Goal: Transaction & Acquisition: Purchase product/service

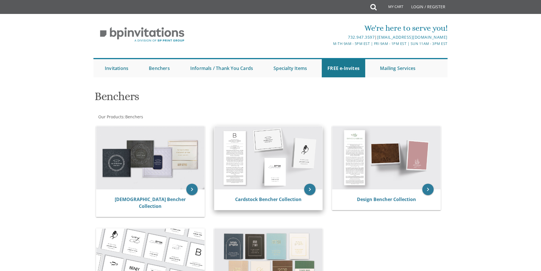
click at [266, 162] on img at bounding box center [268, 157] width 108 height 63
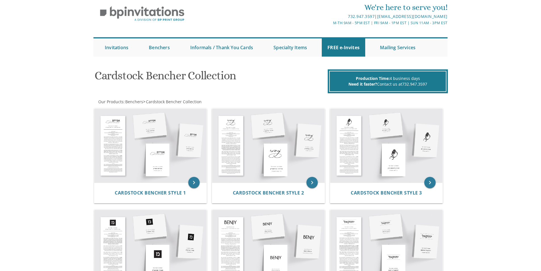
scroll to position [28, 0]
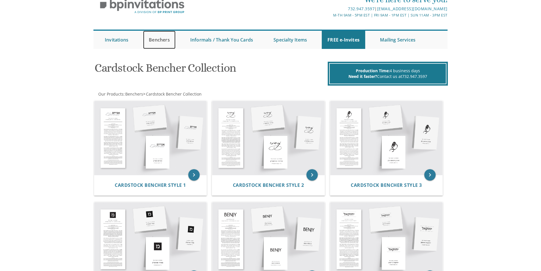
click at [159, 40] on link "Benchers" at bounding box center [159, 40] width 32 height 18
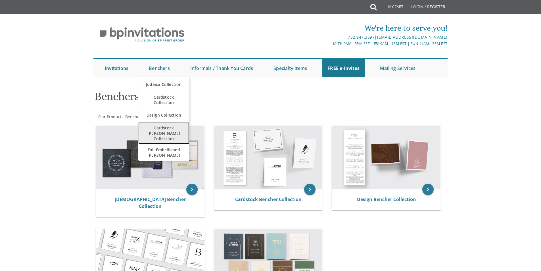
click at [161, 128] on span "Cardstock [PERSON_NAME] Collection" at bounding box center [164, 133] width 40 height 22
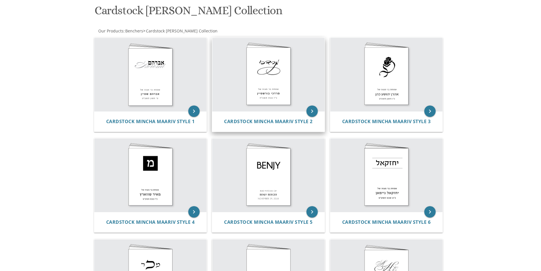
scroll to position [85, 0]
click at [268, 71] on img at bounding box center [268, 74] width 112 height 73
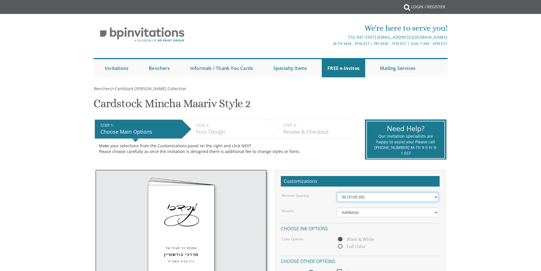
click at [383, 198] on select "50 ($100.00) 60 ($120.00) 70 ($140.00) 80 ($160.00) 90 ($180.00) 100 ($200.00) …" at bounding box center [388, 197] width 102 height 10
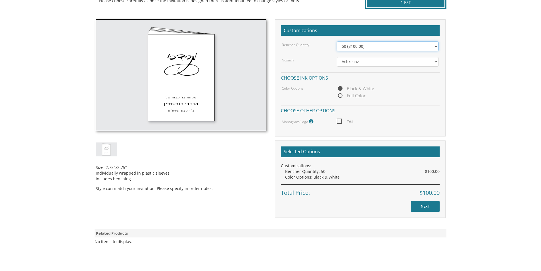
scroll to position [170, 0]
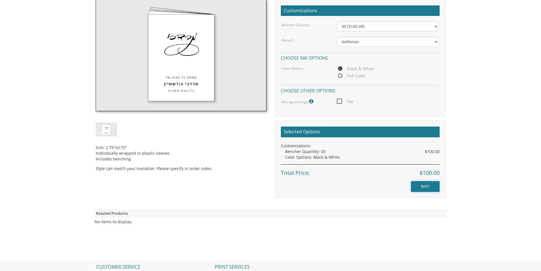
click at [426, 185] on input "NEXT" at bounding box center [425, 186] width 29 height 11
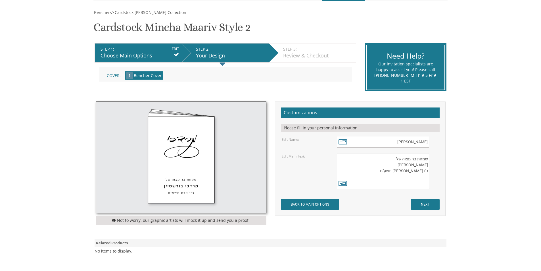
scroll to position [85, 0]
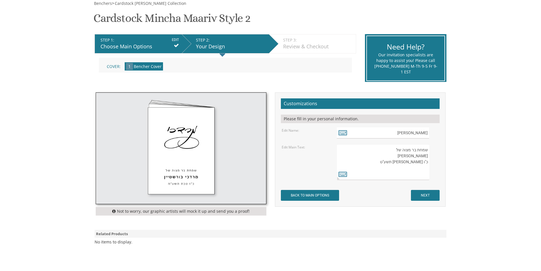
drag, startPoint x: 400, startPoint y: 156, endPoint x: 444, endPoint y: 157, distance: 44.3
click at [444, 157] on div "Customizations Please fill in your personal information. Edit Name: מרדכי Edit …" at bounding box center [360, 149] width 171 height 114
click at [395, 167] on textarea "שמחת בר מצוה של מרדכי בורשטיין כ"ו טבת תשע"ט" at bounding box center [383, 162] width 92 height 36
drag, startPoint x: 398, startPoint y: 161, endPoint x: 437, endPoint y: 162, distance: 39.2
click at [437, 162] on div "שמחת בר מצוה של מרדכי בורשטיין כ"ו טבת תשע"ט" at bounding box center [388, 162] width 102 height 36
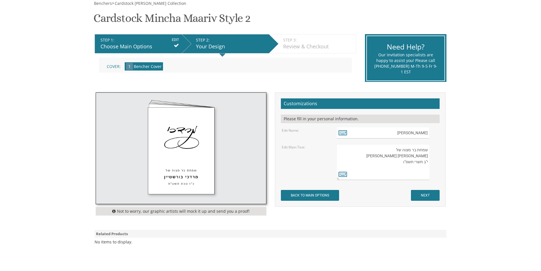
type textarea "שמחת בר מצוה של חיים צבי הלוי גראז י''ב תשרי תשפ''ו"
click at [435, 172] on div "שמחת בר מצוה של [PERSON_NAME] כ"ו [PERSON_NAME] תשע"ט" at bounding box center [388, 162] width 102 height 36
drag, startPoint x: 410, startPoint y: 133, endPoint x: 446, endPoint y: 135, distance: 36.7
click at [446, 135] on div "Customizations Please fill in your personal information. Edit Name: מרדכי" at bounding box center [360, 149] width 179 height 114
type input "חיים צבי הלוי"
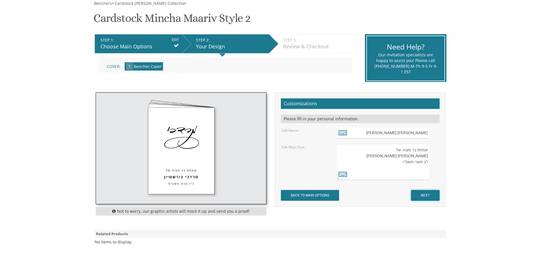
click at [427, 195] on input "NEXT" at bounding box center [425, 195] width 29 height 11
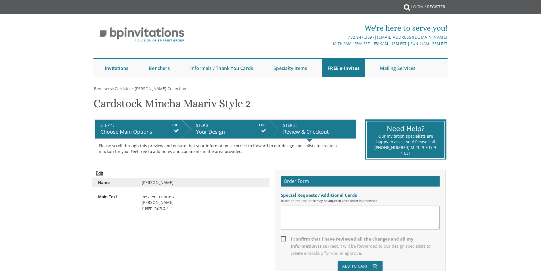
scroll to position [114, 0]
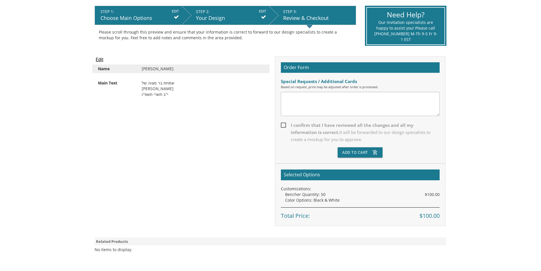
click at [282, 124] on span "I confirm that I have reviewed all the changes and all my information is correc…" at bounding box center [360, 132] width 159 height 21
click at [282, 124] on input "I confirm that I have reviewed all the changes and all my information is correc…" at bounding box center [283, 125] width 4 height 4
checkbox input "true"
click at [349, 153] on button "Add To Cart add_shopping_cart" at bounding box center [360, 152] width 45 height 10
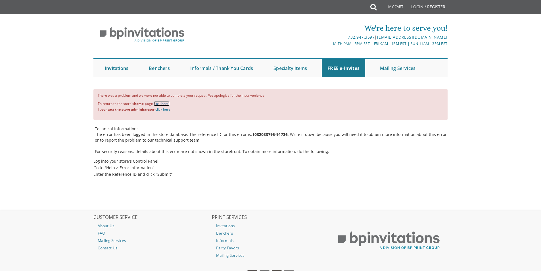
click at [165, 103] on link "click here." at bounding box center [162, 103] width 16 height 5
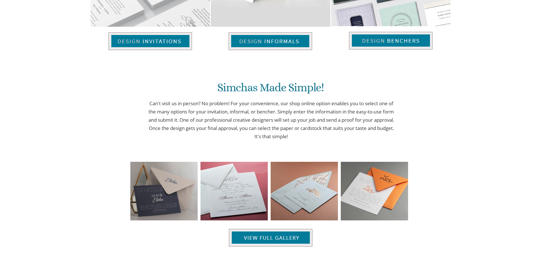
scroll to position [368, 0]
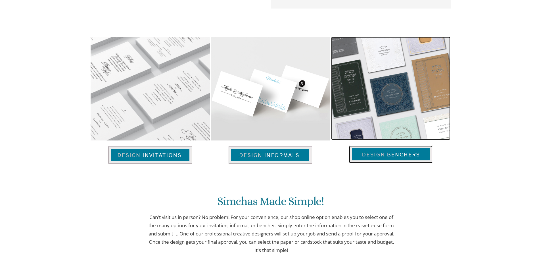
click at [375, 96] on img at bounding box center [390, 88] width 119 height 103
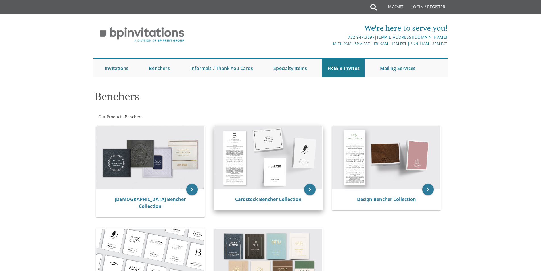
click at [244, 151] on img at bounding box center [268, 157] width 108 height 63
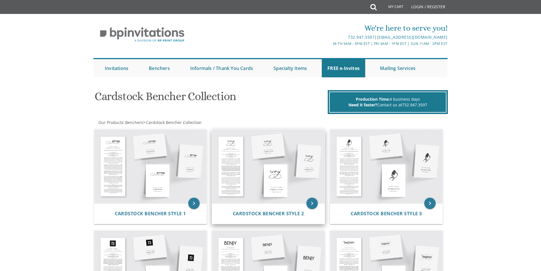
click at [283, 168] on img at bounding box center [268, 166] width 112 height 74
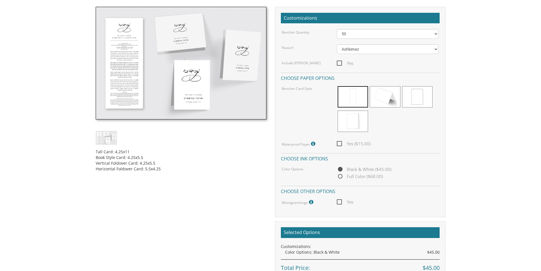
scroll to position [170, 0]
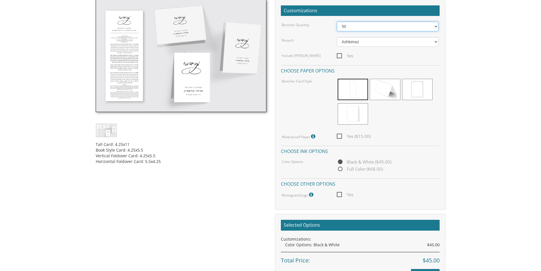
click at [351, 27] on select "50 60 70 80 90 100 125 150 175 200 225 250 275 300 325 350 375 400 425 450 475 …" at bounding box center [388, 27] width 102 height 10
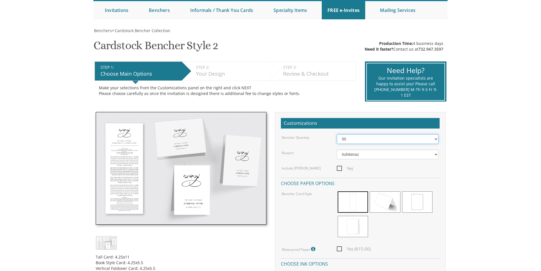
scroll to position [57, 0]
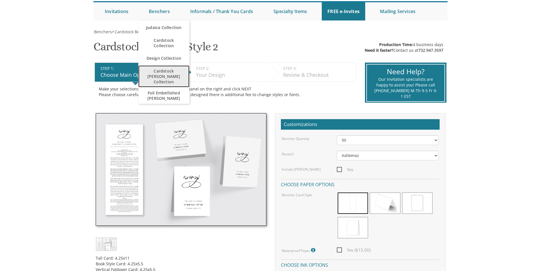
click at [176, 72] on span "Cardstock [PERSON_NAME] Collection" at bounding box center [164, 76] width 40 height 22
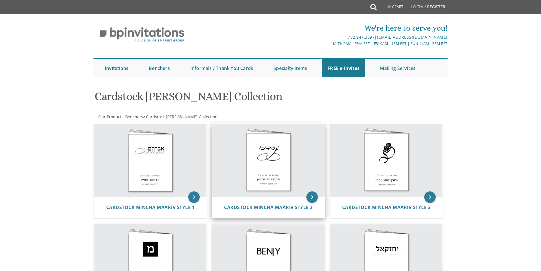
click at [272, 163] on img at bounding box center [268, 160] width 112 height 73
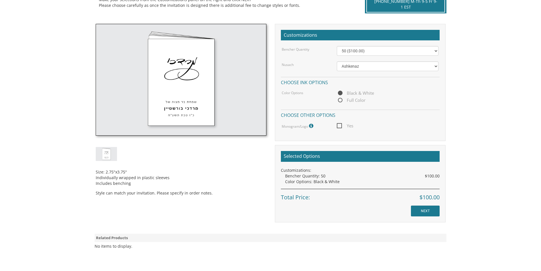
scroll to position [114, 0]
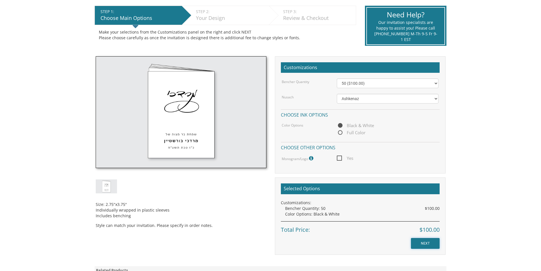
click at [420, 244] on input "NEXT" at bounding box center [425, 243] width 29 height 11
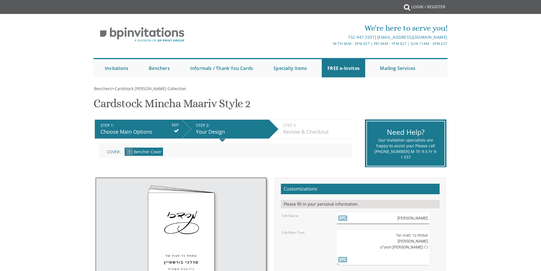
drag, startPoint x: 390, startPoint y: 217, endPoint x: 432, endPoint y: 220, distance: 42.2
click at [432, 220] on div "[PERSON_NAME]" at bounding box center [388, 217] width 102 height 11
type input "[PERSON_NAME] [PERSON_NAME]"
drag, startPoint x: 400, startPoint y: 241, endPoint x: 420, endPoint y: 253, distance: 23.3
click at [420, 253] on textarea "שמחת בר מצוה של [PERSON_NAME] כ"ו [PERSON_NAME] תשע"ט" at bounding box center [383, 247] width 92 height 36
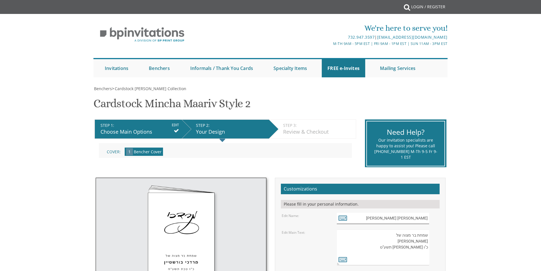
drag, startPoint x: 391, startPoint y: 219, endPoint x: 443, endPoint y: 224, distance: 52.0
click at [443, 224] on div "Customizations Please fill in your personal information. Edit Name: חיים צבי הל…" at bounding box center [360, 235] width 171 height 114
drag, startPoint x: 399, startPoint y: 242, endPoint x: 428, endPoint y: 241, distance: 28.7
click at [428, 241] on textarea "שמחת בר מצוה של מרדכי בורשטיין כ"ו טבת תשע"ט" at bounding box center [383, 247] width 92 height 36
paste textarea "יים צבי הלוי גראז"
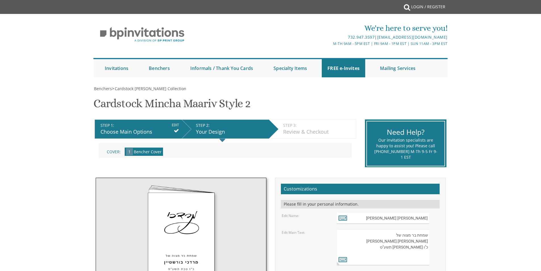
drag, startPoint x: 397, startPoint y: 246, endPoint x: 428, endPoint y: 249, distance: 30.5
click at [428, 249] on textarea "שמחת בר מצוה של מרדכי בורשטיין כ"ו טבת תשע"ט" at bounding box center [383, 247] width 92 height 36
drag, startPoint x: 389, startPoint y: 252, endPoint x: 446, endPoint y: 226, distance: 63.4
click at [444, 225] on div "Customizations Please fill in your personal information. Edit Name: חיים צבי הל…" at bounding box center [360, 235] width 171 height 114
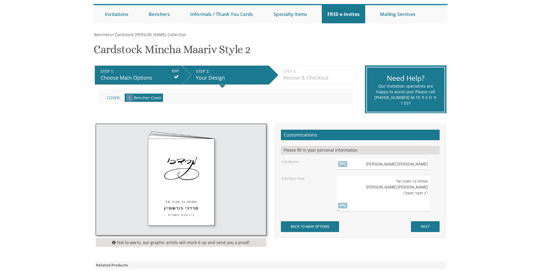
scroll to position [57, 0]
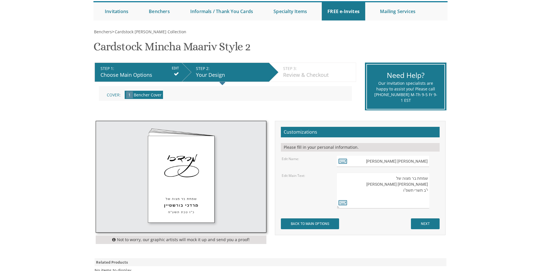
type textarea "שמחת בר מצוה של חיים צבי הלוי גראז י''ב תשרי תשפ''ו"
click at [415, 226] on input "NEXT" at bounding box center [425, 223] width 29 height 11
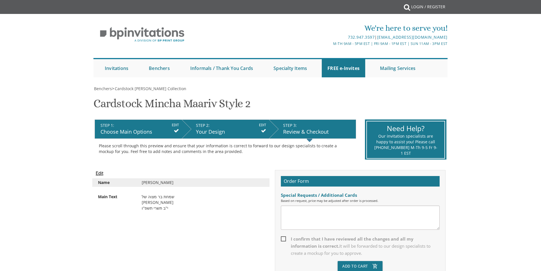
drag, startPoint x: 170, startPoint y: 182, endPoint x: 141, endPoint y: 212, distance: 41.8
click at [141, 212] on div "Name [PERSON_NAME] Main Text שמחת בר מצוה של [PERSON_NAME] י''ב תשרי תשפ''ו" at bounding box center [181, 198] width 171 height 40
drag, startPoint x: 329, startPoint y: 130, endPoint x: 152, endPoint y: 132, distance: 177.0
click at [152, 119] on ul "STEP 1: EDIT Choose Main Options STEP 2: EDIT Your Design STEP 3: EDIT Review &…" at bounding box center [226, 119] width 262 height 0
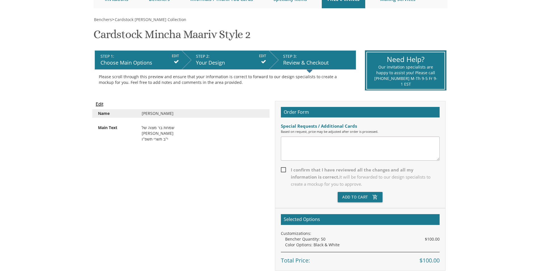
scroll to position [85, 0]
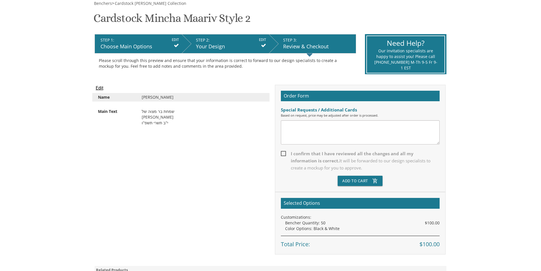
click at [286, 153] on span "I confirm that I have reviewed all the changes and all my information is correc…" at bounding box center [360, 160] width 159 height 21
click at [285, 153] on input "I confirm that I have reviewed all the changes and all my information is correc…" at bounding box center [283, 153] width 4 height 4
checkbox input "true"
click at [289, 128] on textarea at bounding box center [360, 132] width 159 height 24
type textarea "B"
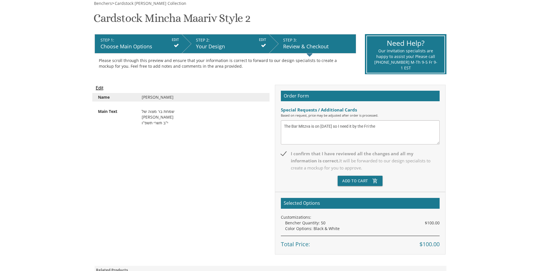
click at [394, 126] on textarea "The Bar Mitzva is on Oct. 20 so I need it by the Fri the" at bounding box center [360, 132] width 159 height 24
click at [392, 127] on textarea "The Bar Mitzva is on Oct. 20 so I need it by the Fri the 17th. Thank you!" at bounding box center [360, 132] width 159 height 24
drag, startPoint x: 392, startPoint y: 126, endPoint x: 409, endPoint y: 128, distance: 17.4
click at [409, 128] on textarea "The Bar Mitzva is on Oct. 20 so I need it by the Fri the 17th. (I live out of L…" at bounding box center [360, 132] width 159 height 24
type textarea "The Bar Mitzva is on Oct. 20 so I need it by the Fri the 17th. (I don't live in…"
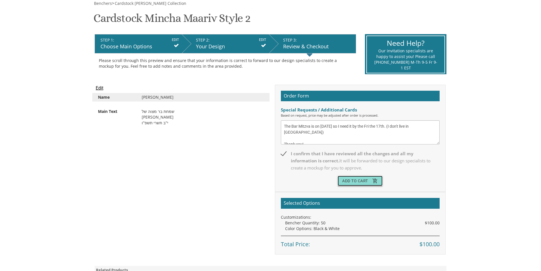
click at [352, 180] on button "Add To Cart add_shopping_cart" at bounding box center [360, 181] width 45 height 10
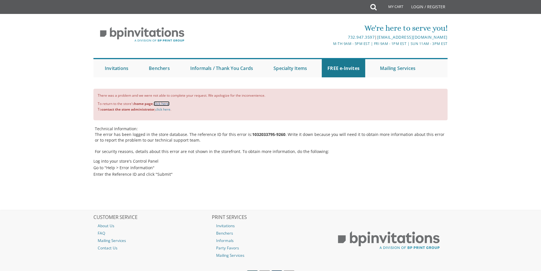
click at [164, 103] on link "click here." at bounding box center [162, 103] width 16 height 5
click at [248, 134] on p "The error has been logged in the store database. The reference ID for this erro…" at bounding box center [271, 137] width 353 height 11
click at [252, 134] on b "1032033795-9260" at bounding box center [268, 134] width 33 height 5
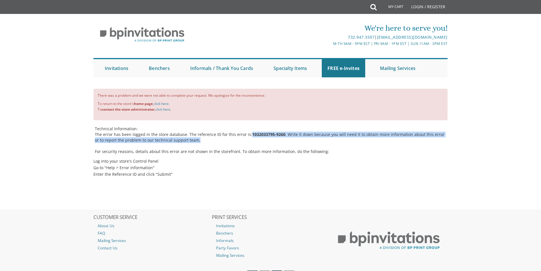
drag, startPoint x: 248, startPoint y: 134, endPoint x: 197, endPoint y: 140, distance: 51.2
click at [197, 140] on p "The error has been logged in the store database. The reference ID for this erro…" at bounding box center [271, 137] width 353 height 11
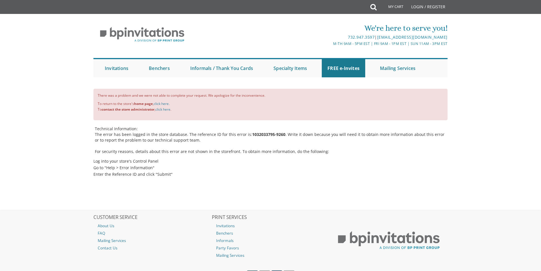
drag, startPoint x: 191, startPoint y: 141, endPoint x: 199, endPoint y: 141, distance: 8.3
click at [199, 141] on p "The error has been logged in the store database. The reference ID for this erro…" at bounding box center [271, 137] width 353 height 11
click at [198, 141] on p "The error has been logged in the store database. The reference ID for this erro…" at bounding box center [271, 137] width 353 height 11
drag, startPoint x: 247, startPoint y: 134, endPoint x: 280, endPoint y: 136, distance: 33.0
click at [280, 136] on p "The error has been logged in the store database. The reference ID for this erro…" at bounding box center [271, 137] width 353 height 11
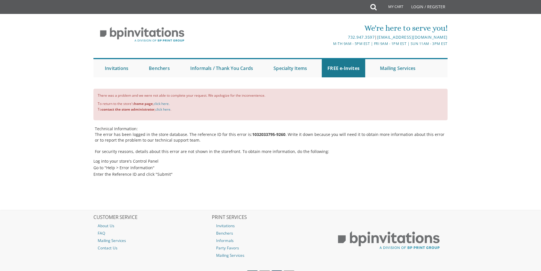
click at [173, 174] on li "Enter the Reference ID and click "Submit"" at bounding box center [270, 174] width 354 height 7
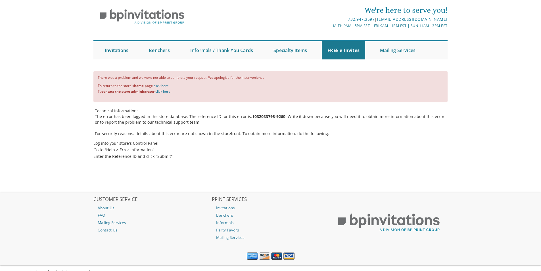
scroll to position [28, 0]
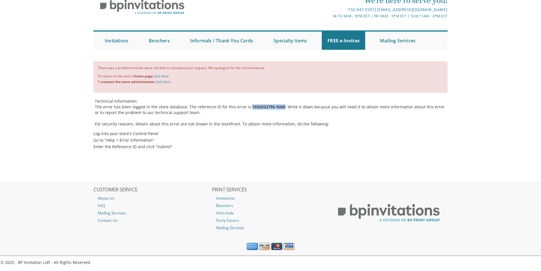
drag, startPoint x: 280, startPoint y: 108, endPoint x: 248, endPoint y: 107, distance: 32.1
click at [252, 107] on b "1032033795-9260" at bounding box center [268, 106] width 33 height 5
drag, startPoint x: 248, startPoint y: 107, endPoint x: 281, endPoint y: 105, distance: 32.7
click at [281, 105] on p "The error has been logged in the store database. The reference ID for this erro…" at bounding box center [271, 109] width 353 height 11
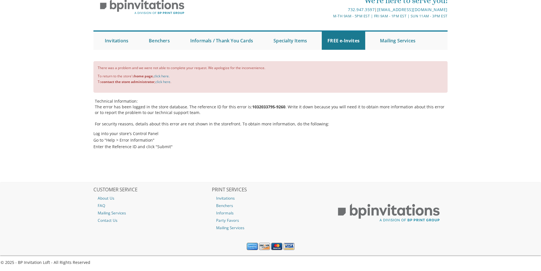
click at [284, 115] on p "The error has been logged in the store database. The reference ID for this erro…" at bounding box center [271, 109] width 353 height 11
drag, startPoint x: 280, startPoint y: 108, endPoint x: 248, endPoint y: 108, distance: 31.5
click at [252, 108] on b "1032033795-9260" at bounding box center [268, 106] width 33 height 5
click at [280, 108] on b "1032033795-9260" at bounding box center [268, 106] width 33 height 5
drag, startPoint x: 280, startPoint y: 108, endPoint x: 248, endPoint y: 107, distance: 32.4
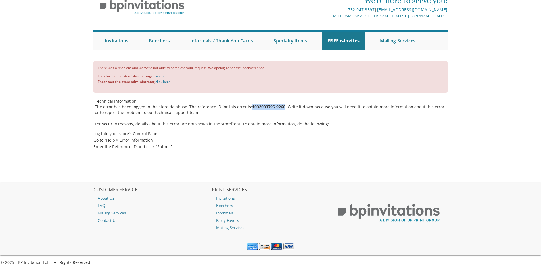
click at [252, 107] on b "1032033795-9260" at bounding box center [268, 106] width 33 height 5
drag, startPoint x: 248, startPoint y: 107, endPoint x: 280, endPoint y: 109, distance: 32.5
click at [280, 109] on b "1032033795-9260" at bounding box center [268, 106] width 33 height 5
click at [280, 111] on p "The error has been logged in the store database. The reference ID for this erro…" at bounding box center [271, 109] width 353 height 11
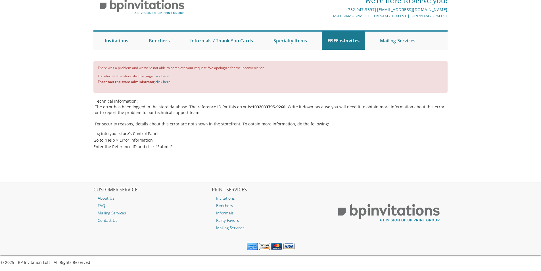
click at [280, 108] on b "1032033795-9260" at bounding box center [268, 106] width 33 height 5
click at [280, 107] on b "1032033795-9260" at bounding box center [268, 106] width 33 height 5
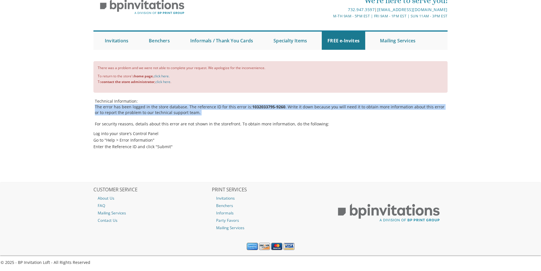
click at [280, 107] on b "1032033795-9260" at bounding box center [268, 106] width 33 height 5
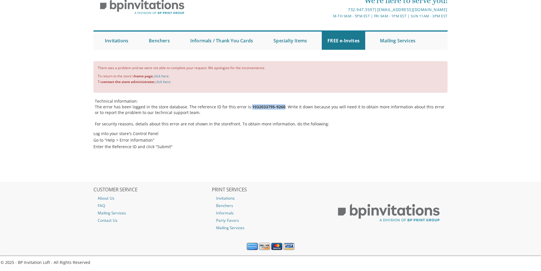
drag, startPoint x: 280, startPoint y: 107, endPoint x: 249, endPoint y: 108, distance: 31.5
click at [252, 108] on b "1032033795-9260" at bounding box center [268, 106] width 33 height 5
drag, startPoint x: 248, startPoint y: 108, endPoint x: 280, endPoint y: 108, distance: 32.4
click at [280, 108] on b "1032033795-9260" at bounding box center [268, 106] width 33 height 5
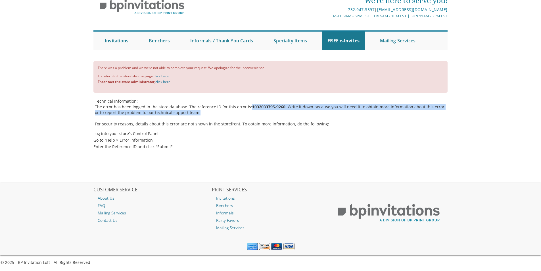
drag, startPoint x: 275, startPoint y: 112, endPoint x: 248, endPoint y: 108, distance: 27.5
click at [248, 108] on p "The error has been logged in the store database. The reference ID for this erro…" at bounding box center [271, 109] width 353 height 11
click at [252, 108] on b "1032033795-9260" at bounding box center [268, 106] width 33 height 5
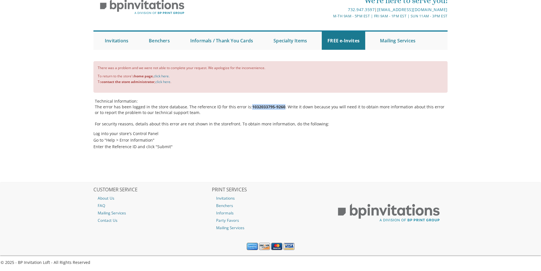
drag, startPoint x: 248, startPoint y: 108, endPoint x: 280, endPoint y: 109, distance: 31.8
click at [280, 109] on b "1032033795-9260" at bounding box center [268, 106] width 33 height 5
click at [280, 110] on p "The error has been logged in the store database. The reference ID for this erro…" at bounding box center [271, 109] width 353 height 11
click at [273, 116] on p at bounding box center [271, 118] width 353 height 6
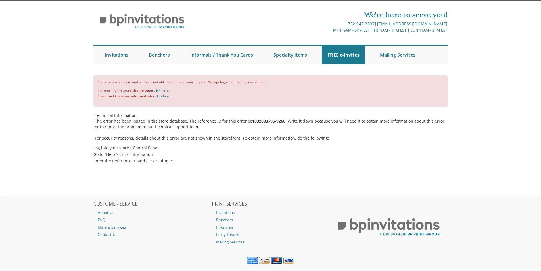
scroll to position [0, 0]
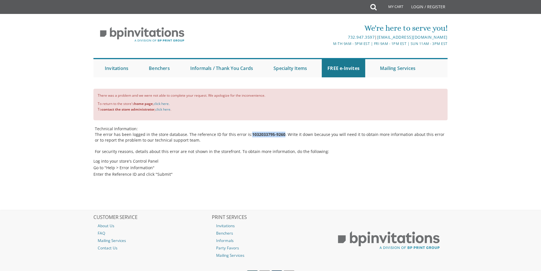
drag, startPoint x: 248, startPoint y: 135, endPoint x: 280, endPoint y: 135, distance: 32.7
click at [280, 135] on b "1032033795-9260" at bounding box center [268, 134] width 33 height 5
drag, startPoint x: 280, startPoint y: 135, endPoint x: 249, endPoint y: 132, distance: 32.0
click at [252, 132] on b "1032033795-9260" at bounding box center [268, 134] width 33 height 5
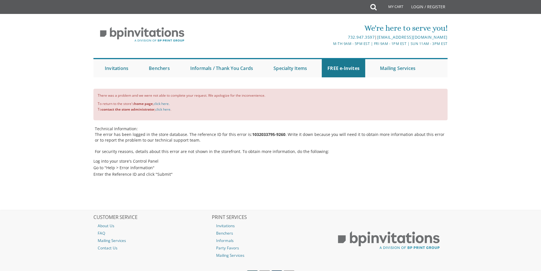
click at [261, 148] on p at bounding box center [271, 146] width 353 height 6
drag, startPoint x: 280, startPoint y: 135, endPoint x: 248, endPoint y: 135, distance: 32.1
click at [252, 135] on b "1032033795-9260" at bounding box center [268, 134] width 33 height 5
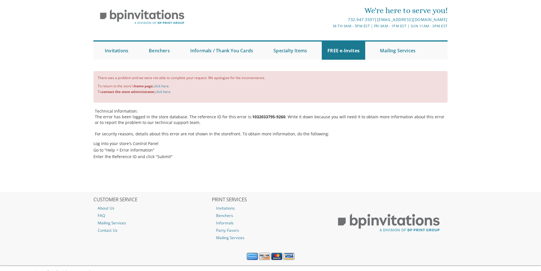
scroll to position [28, 0]
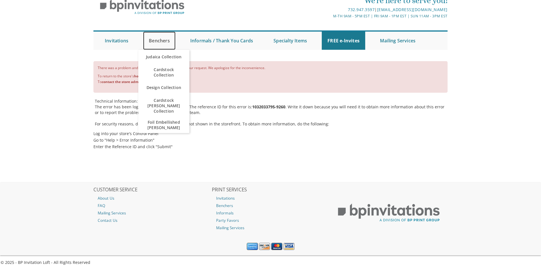
click at [161, 43] on link "Benchers" at bounding box center [159, 41] width 32 height 18
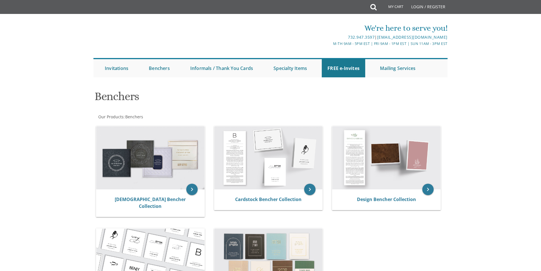
click at [233, 110] on div "Benchers Our Products : Benchers Browse these categories under "Benchers" keybo…" at bounding box center [270, 203] width 354 height 234
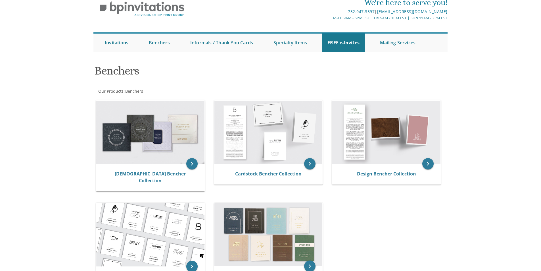
scroll to position [85, 0]
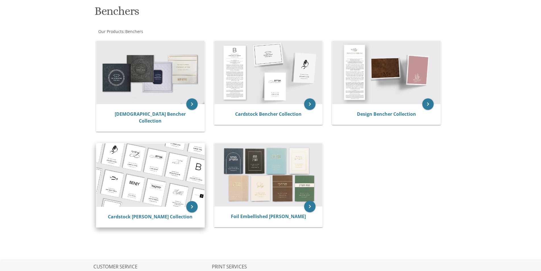
click at [172, 172] on img at bounding box center [150, 174] width 108 height 63
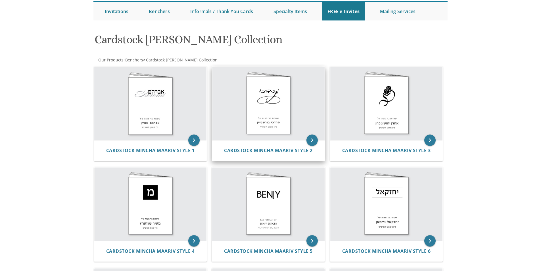
scroll to position [85, 0]
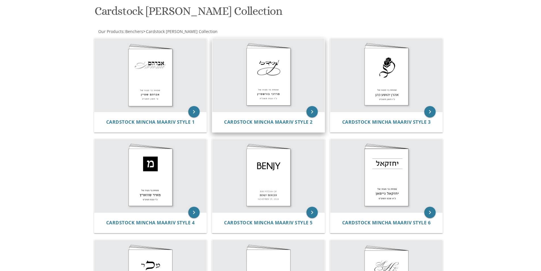
click at [271, 91] on img at bounding box center [268, 74] width 112 height 73
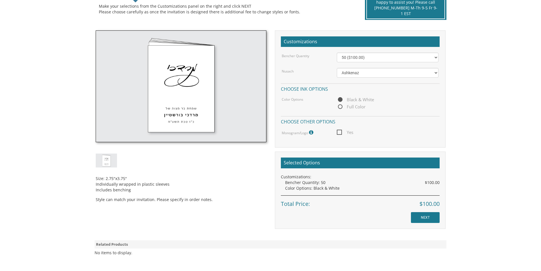
scroll to position [135, 0]
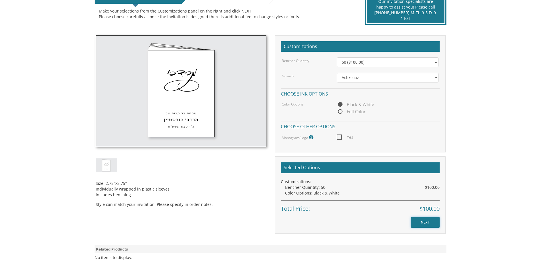
click at [430, 223] on input "NEXT" at bounding box center [425, 222] width 29 height 11
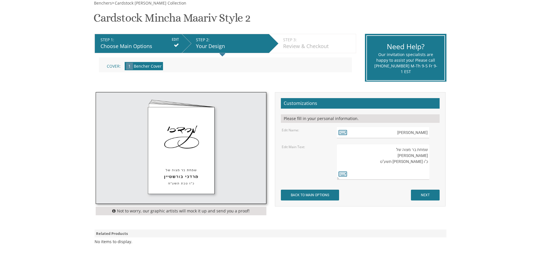
scroll to position [85, 0]
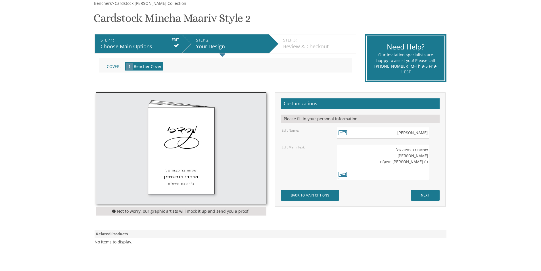
drag, startPoint x: 368, startPoint y: 153, endPoint x: 421, endPoint y: 174, distance: 57.5
click at [421, 174] on textarea "שמחת בר מצוה של [PERSON_NAME] כ"ו [PERSON_NAME] תשע"ט" at bounding box center [383, 162] width 92 height 36
click at [393, 166] on textarea "שמחת בר מצוה של [PERSON_NAME] כ"ו [PERSON_NAME] תשע"ט" at bounding box center [383, 162] width 92 height 36
click at [398, 162] on textarea "שמחת בר מצוה של [PERSON_NAME] כ"ו [PERSON_NAME] תשע"ט" at bounding box center [383, 162] width 92 height 36
drag, startPoint x: 399, startPoint y: 162, endPoint x: 434, endPoint y: 145, distance: 37.9
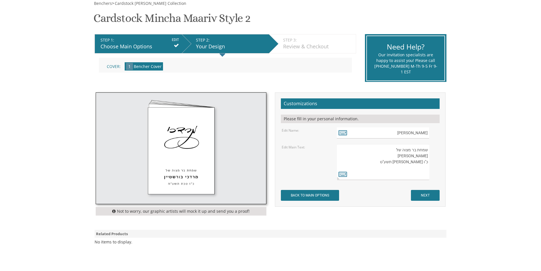
click at [434, 145] on div "שמחת בר מצוה של [PERSON_NAME] כ"ו [PERSON_NAME] תשע"ט" at bounding box center [388, 162] width 102 height 36
click at [400, 164] on textarea "שמחת בר מצוה של [PERSON_NAME] כ"ו [PERSON_NAME] תשע"ט" at bounding box center [383, 162] width 92 height 36
drag, startPoint x: 400, startPoint y: 164, endPoint x: 430, endPoint y: 149, distance: 33.2
click at [430, 149] on div "שמחת בר מצוה של [PERSON_NAME] כ"ו [PERSON_NAME] תשע"ט" at bounding box center [388, 162] width 102 height 36
paste textarea "[PERSON_NAME] י''ב תשרי תשפ''ו"
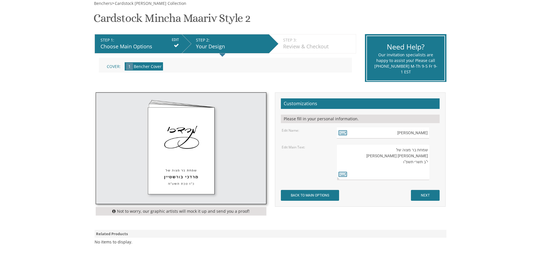
drag, startPoint x: 397, startPoint y: 162, endPoint x: 412, endPoint y: 167, distance: 16.3
click at [412, 167] on textarea "שמחת בר מצוה של [PERSON_NAME] כ"ו [PERSON_NAME] תשע"ט" at bounding box center [383, 162] width 92 height 36
click at [400, 162] on textarea "שמחת בר מצוה של [PERSON_NAME] כ"ו [PERSON_NAME] תשע"ט" at bounding box center [383, 162] width 92 height 36
type textarea "שמחת בר מצוה של [PERSON_NAME] [PERSON_NAME] י''ב תשרי תשפ''ו"
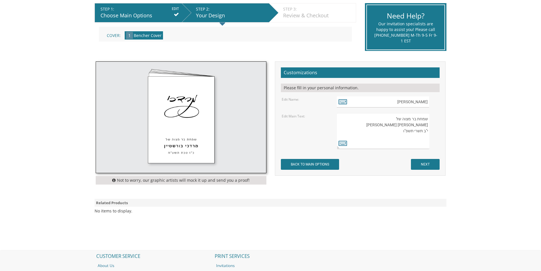
scroll to position [127, 0]
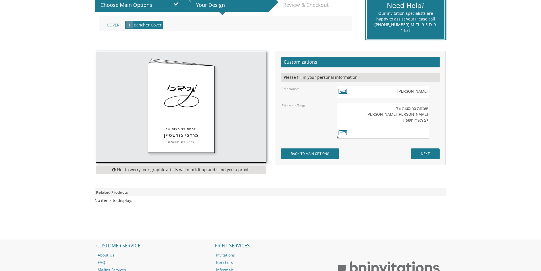
drag, startPoint x: 389, startPoint y: 91, endPoint x: 465, endPoint y: 88, distance: 76.2
click at [465, 88] on body "My Cart {{shoppingcart.totalQuantityDisplay}} Total: {{shoppingcart.subtotal}} …" at bounding box center [270, 100] width 541 height 454
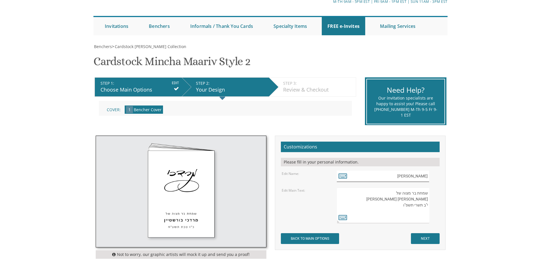
scroll to position [41, 0]
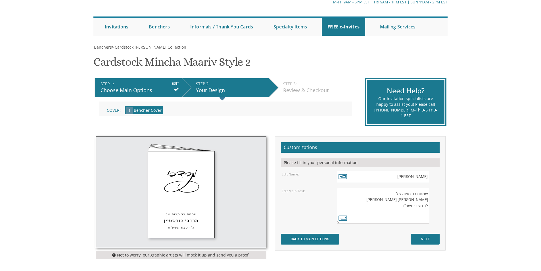
drag, startPoint x: 388, startPoint y: 94, endPoint x: 387, endPoint y: 90, distance: 4.0
click at [387, 90] on div "Need Help?" at bounding box center [405, 91] width 63 height 10
drag, startPoint x: 399, startPoint y: 207, endPoint x: 431, endPoint y: 189, distance: 36.9
click at [431, 189] on div "שמחת בר מצוה של [PERSON_NAME] כ"ו [PERSON_NAME] תשע"ט" at bounding box center [388, 206] width 102 height 36
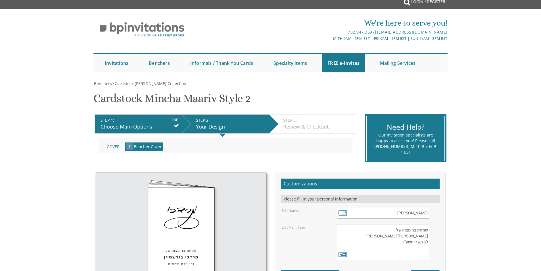
scroll to position [0, 0]
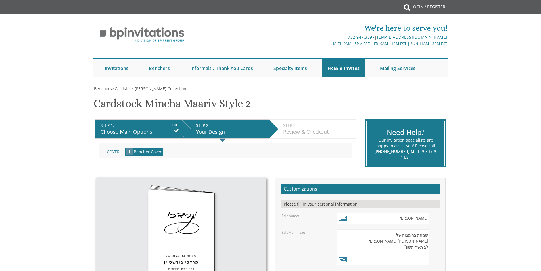
drag, startPoint x: 345, startPoint y: 243, endPoint x: 359, endPoint y: 239, distance: 15.2
click at [345, 243] on textarea "שמחת בר מצוה של [PERSON_NAME] כ"ו [PERSON_NAME] תשע"ט" at bounding box center [383, 247] width 92 height 36
drag, startPoint x: 381, startPoint y: 235, endPoint x: 389, endPoint y: 242, distance: 10.5
click at [382, 236] on textarea "שמחת בר מצוה של [PERSON_NAME] כ"ו [PERSON_NAME] תשע"ט" at bounding box center [383, 247] width 92 height 36
click at [395, 249] on textarea "שמחת בר מצוה של [PERSON_NAME] כ"ו [PERSON_NAME] תשע"ט" at bounding box center [383, 247] width 92 height 36
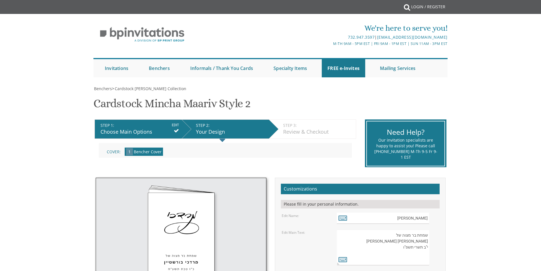
click at [395, 247] on textarea "שמחת בר מצוה של [PERSON_NAME] כ"ו [PERSON_NAME] תשע"ט" at bounding box center [383, 247] width 92 height 36
